Goal: Information Seeking & Learning: Understand process/instructions

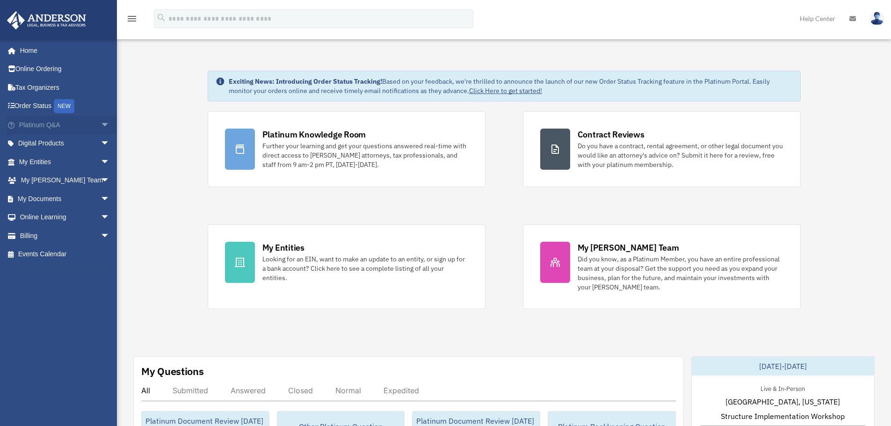
click at [68, 124] on link "Platinum Q&A arrow_drop_down" at bounding box center [65, 125] width 117 height 19
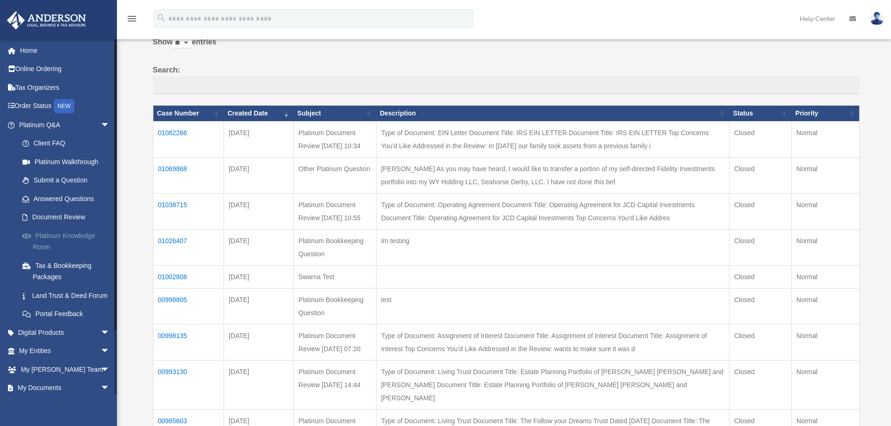
scroll to position [47, 0]
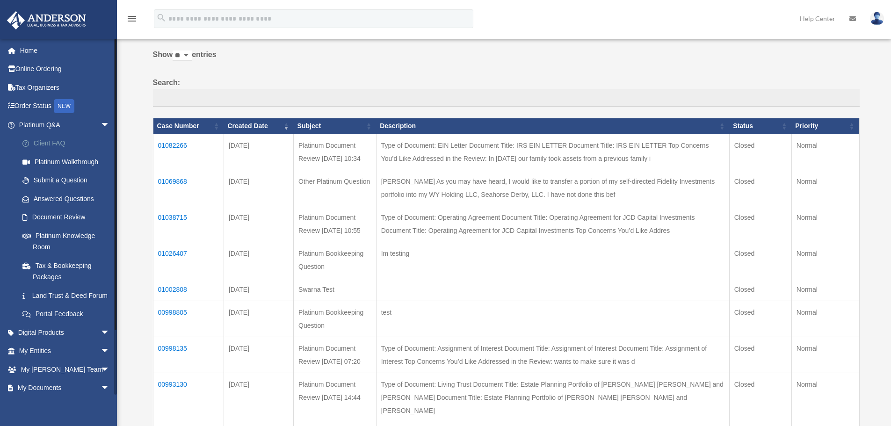
click at [57, 137] on link "Client FAQ" at bounding box center [68, 143] width 111 height 19
click at [76, 162] on link "Platinum Walkthrough" at bounding box center [68, 162] width 111 height 19
